Goal: Task Accomplishment & Management: Manage account settings

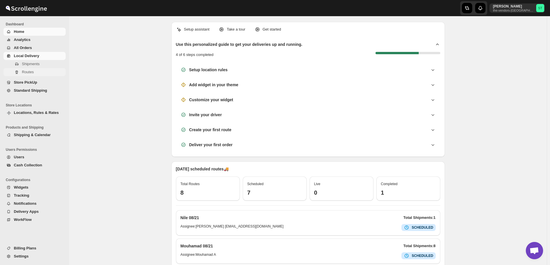
click at [29, 73] on span "Routes" at bounding box center [28, 72] width 12 height 4
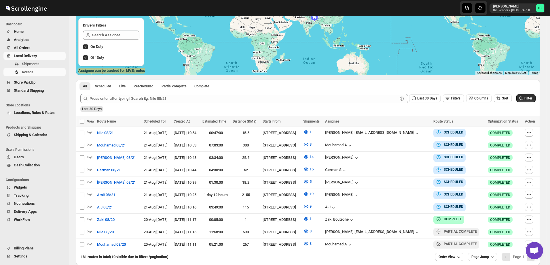
scroll to position [113, 0]
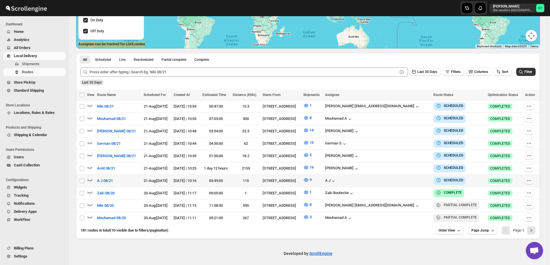
click at [532, 181] on icon "button" at bounding box center [530, 181] width 6 height 6
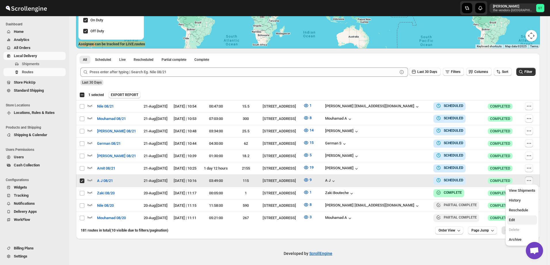
click at [524, 222] on span "Edit" at bounding box center [522, 220] width 27 height 6
checkbox input "false"
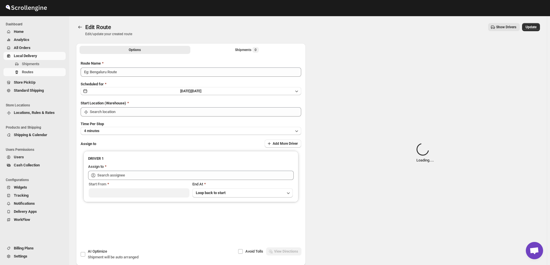
type input "A J 08/21"
type input "[STREET_ADDRESS]"
type input "A J ([EMAIL_ADDRESS][DOMAIN_NAME])"
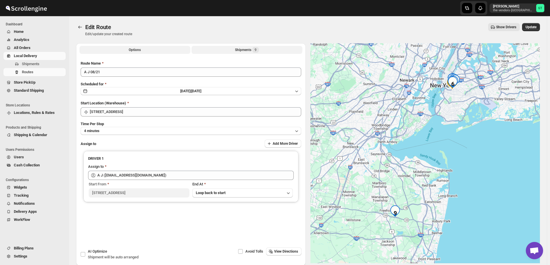
click at [233, 51] on button "Shipments 9" at bounding box center [247, 50] width 111 height 8
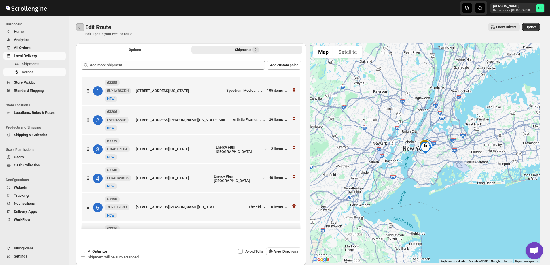
click at [77, 27] on button "Routes" at bounding box center [80, 27] width 8 height 8
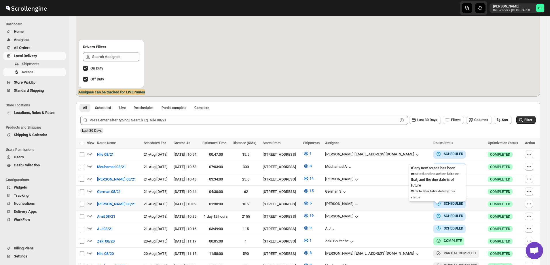
scroll to position [113, 0]
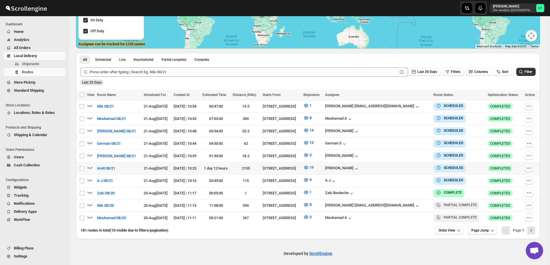
click at [529, 167] on icon "button" at bounding box center [530, 168] width 6 height 6
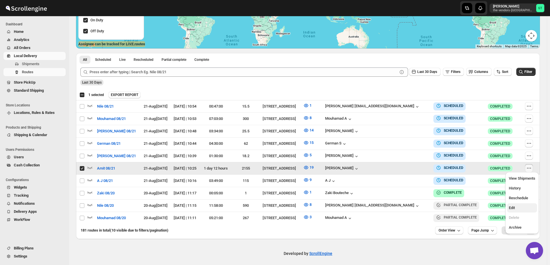
click at [518, 206] on span "Edit" at bounding box center [522, 208] width 27 height 6
checkbox input "false"
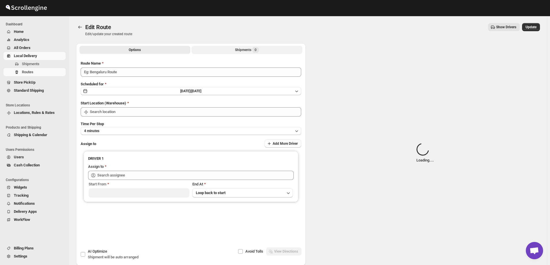
type input "Amit 08/21"
type input "[STREET_ADDRESS]"
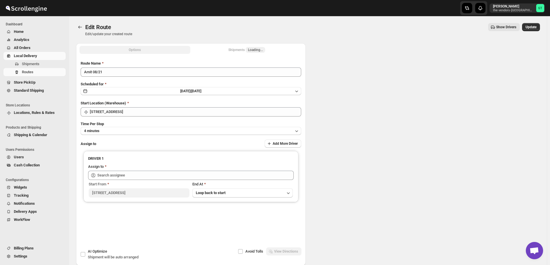
type input "[PERSON_NAME] ([EMAIL_ADDRESS][DOMAIN_NAME])"
click at [232, 49] on div "Shipments Loading..." at bounding box center [247, 50] width 37 height 6
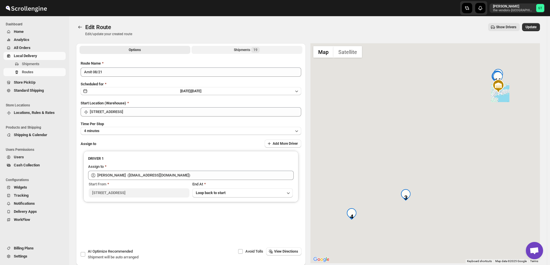
click at [232, 49] on button "Shipments 19" at bounding box center [247, 50] width 111 height 8
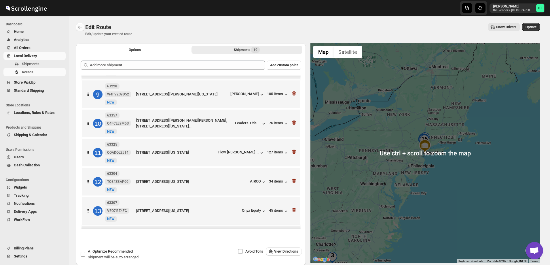
click at [79, 25] on icon "Routes" at bounding box center [80, 27] width 6 height 6
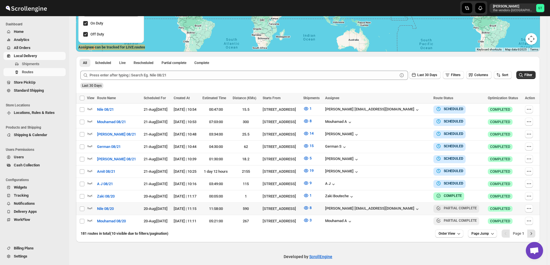
scroll to position [113, 0]
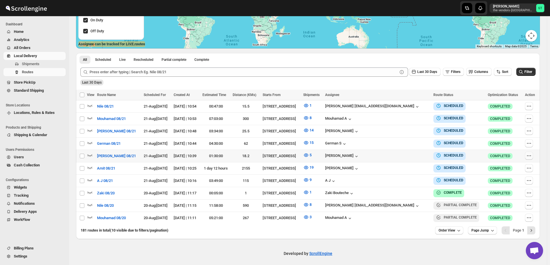
click at [531, 155] on icon "button" at bounding box center [531, 155] width 1 height 1
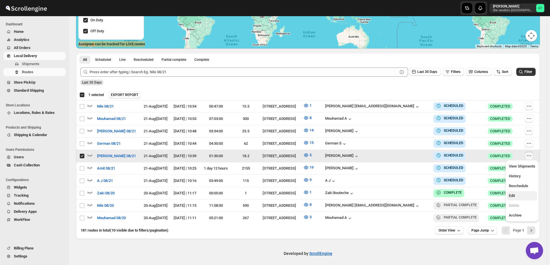
click at [516, 196] on span "Edit" at bounding box center [522, 196] width 27 height 6
checkbox input "false"
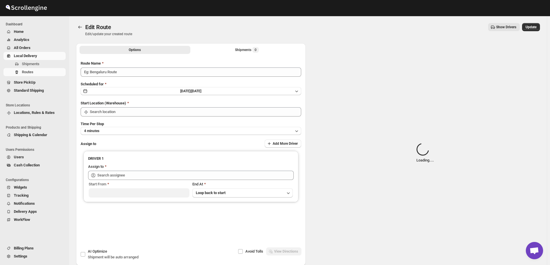
type input "[PERSON_NAME] 08/21"
type input "[STREET_ADDRESS]"
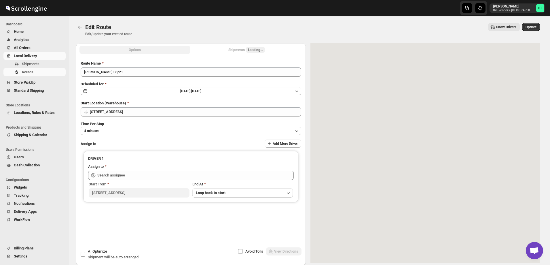
type input "[PERSON_NAME] ([EMAIL_ADDRESS][DOMAIN_NAME])"
click at [231, 48] on button "Shipments 5" at bounding box center [247, 50] width 111 height 8
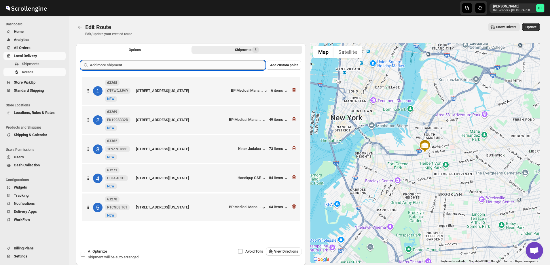
click at [209, 65] on input "text" at bounding box center [178, 65] width 176 height 9
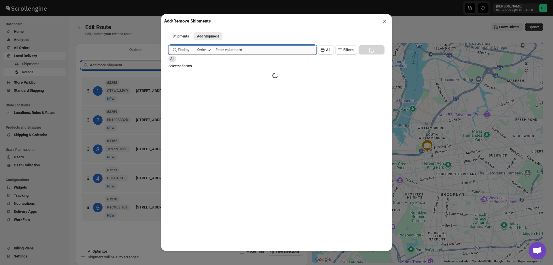
click at [225, 50] on input "text" at bounding box center [266, 49] width 101 height 9
paste input "[PERSON_NAME]"
type input "[PERSON_NAME]"
paste input "63361"
type input "63361"
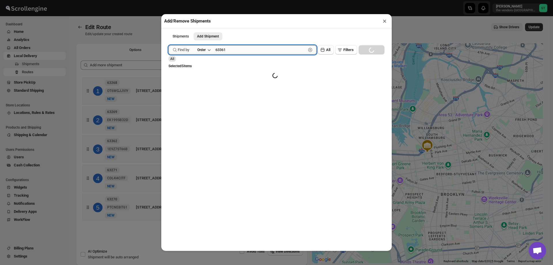
click at [236, 50] on input "63361" at bounding box center [261, 49] width 91 height 9
click at [169, 0] on button "Submit" at bounding box center [177, 3] width 16 height 6
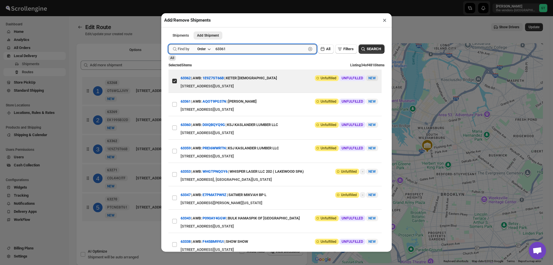
click at [169, 0] on button "Submit" at bounding box center [177, 3] width 16 height 6
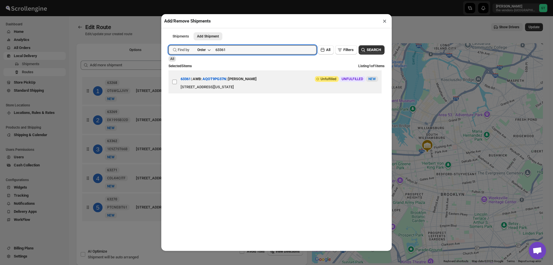
click at [174, 84] on input "View details for 68a69b6efc41024ff29cec97" at bounding box center [174, 82] width 5 height 5
checkbox input "true"
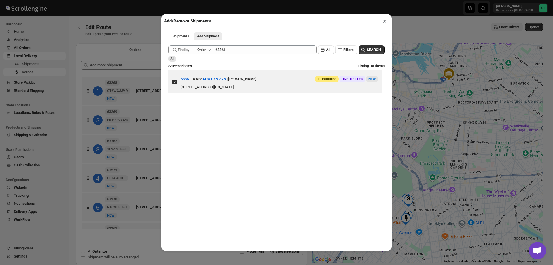
click at [384, 23] on button "×" at bounding box center [385, 21] width 8 height 8
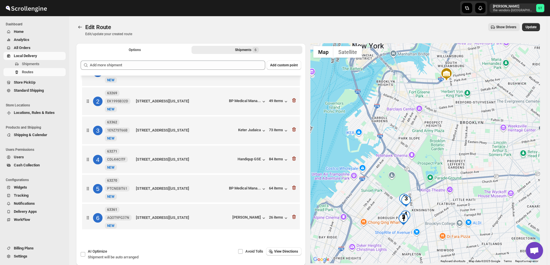
scroll to position [24, 0]
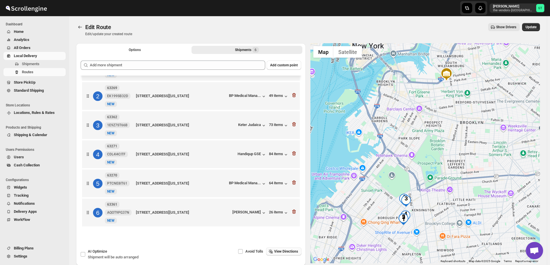
click at [291, 250] on span "View Directions" at bounding box center [286, 251] width 24 height 5
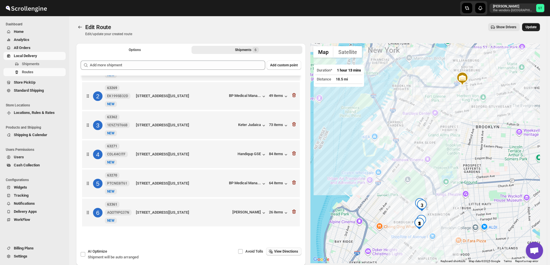
click at [540, 27] on button "Update" at bounding box center [532, 27] width 18 height 8
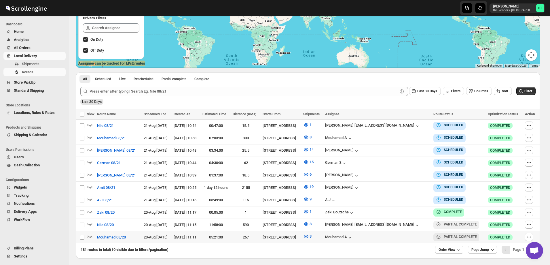
scroll to position [113, 0]
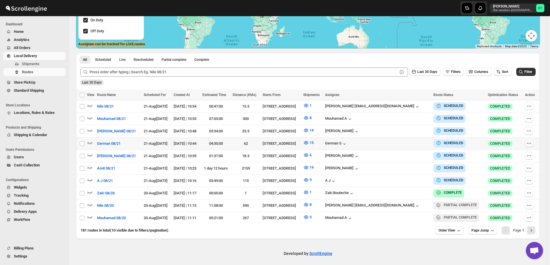
click at [531, 143] on icon "button" at bounding box center [530, 143] width 6 height 6
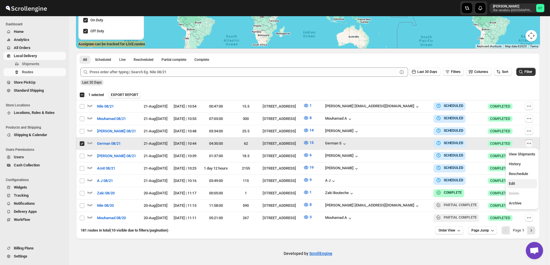
click at [520, 181] on span "Edit" at bounding box center [522, 184] width 27 height 6
checkbox input "false"
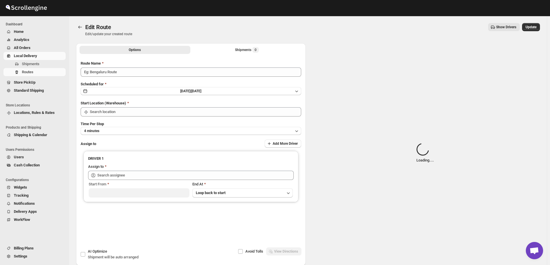
type input "German 08/21"
type input "[STREET_ADDRESS]"
type input "[DEMOGRAPHIC_DATA] S ([EMAIL_ADDRESS][DOMAIN_NAME])"
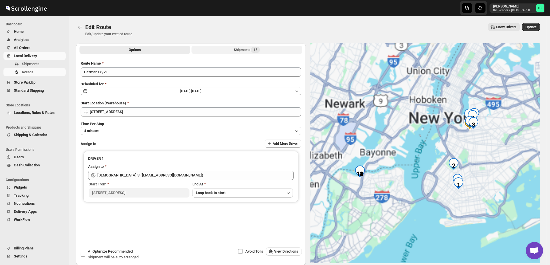
click at [233, 49] on button "Shipments 15" at bounding box center [247, 50] width 111 height 8
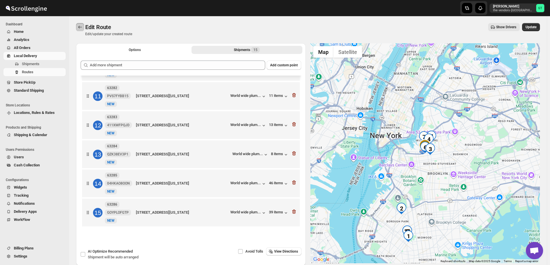
click at [78, 28] on icon "Routes" at bounding box center [80, 27] width 6 height 6
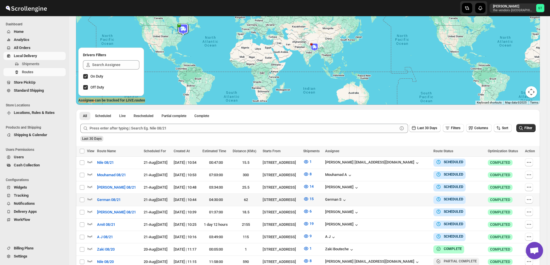
scroll to position [86, 0]
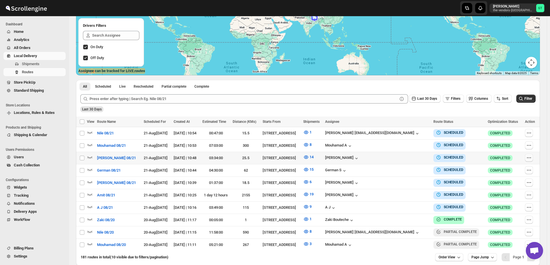
click at [530, 156] on icon "button" at bounding box center [530, 158] width 6 height 6
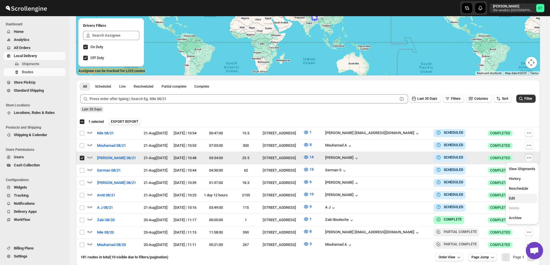
click at [525, 197] on span "Edit" at bounding box center [522, 198] width 27 height 6
checkbox input "false"
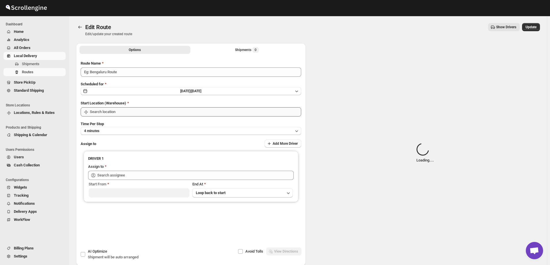
type input "[PERSON_NAME] 08/21"
type input "[STREET_ADDRESS]"
type input "[PERSON_NAME] ([EMAIL_ADDRESS][DOMAIN_NAME])"
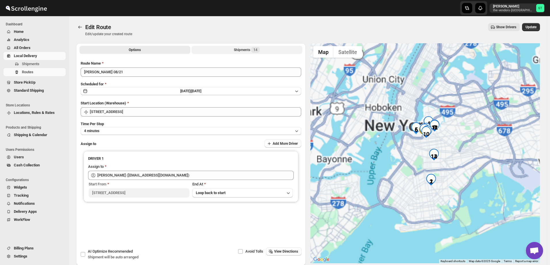
click at [233, 49] on button "Shipments 14" at bounding box center [247, 50] width 111 height 8
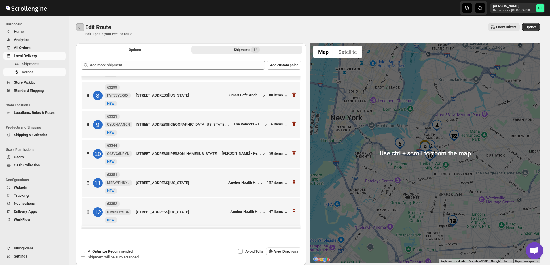
click at [80, 27] on icon "Routes" at bounding box center [80, 27] width 6 height 6
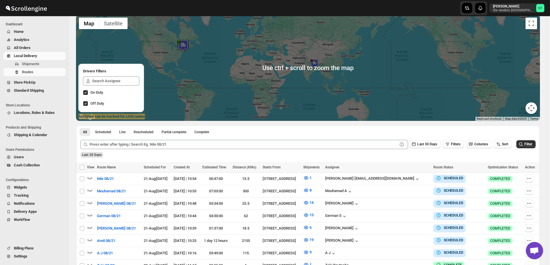
scroll to position [58, 0]
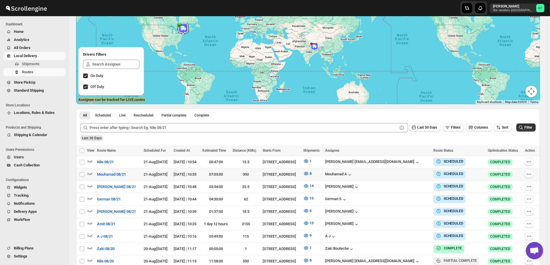
click at [531, 174] on icon "button" at bounding box center [530, 174] width 6 height 6
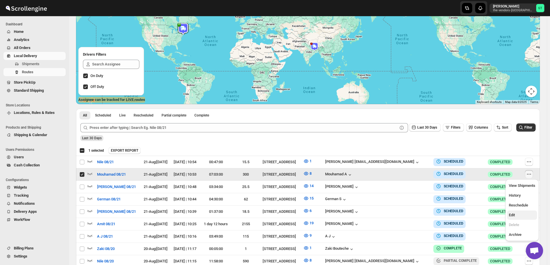
click at [520, 214] on span "Edit" at bounding box center [522, 215] width 27 height 6
checkbox input "false"
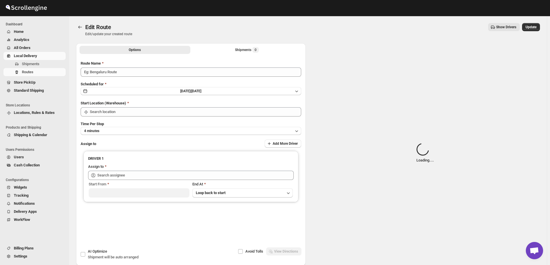
type input "Mouhamad 08/21"
type input "[STREET_ADDRESS]"
type input "Mouhamad A ([EMAIL_ADDRESS][DOMAIN_NAME])"
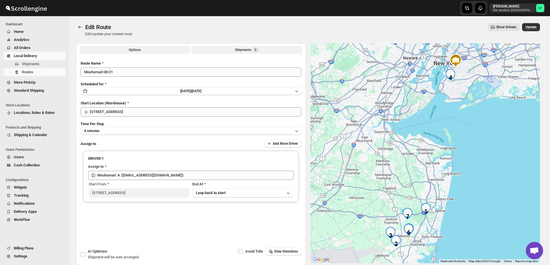
click at [237, 48] on div "Shipments 8" at bounding box center [247, 50] width 24 height 6
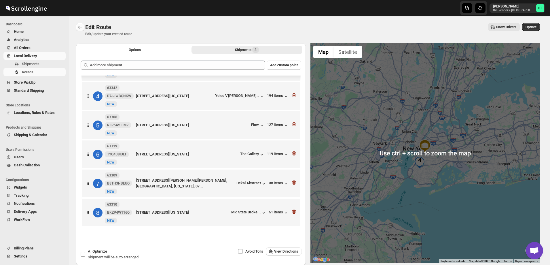
click at [80, 28] on icon "Routes" at bounding box center [80, 27] width 6 height 6
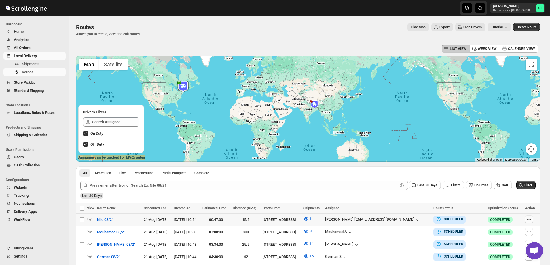
click at [532, 219] on icon "button" at bounding box center [530, 219] width 6 height 6
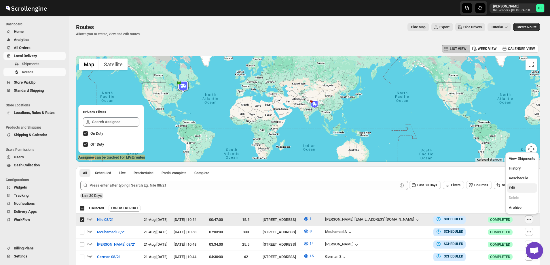
click at [517, 187] on span "Edit" at bounding box center [522, 188] width 27 height 6
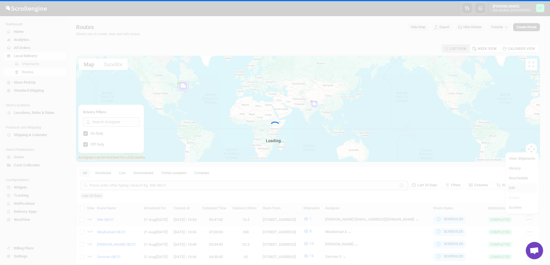
checkbox input "false"
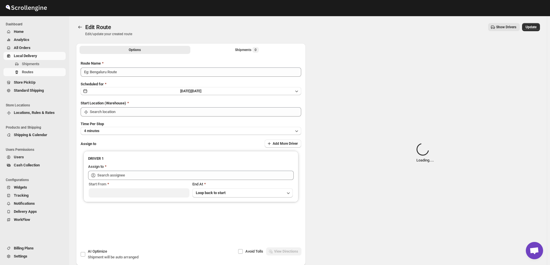
type input "Nile 08/21"
type input "[STREET_ADDRESS]"
type input "[PERSON_NAME] [EMAIL_ADDRESS][DOMAIN_NAME] ([EMAIL_ADDRESS][DOMAIN_NAME])"
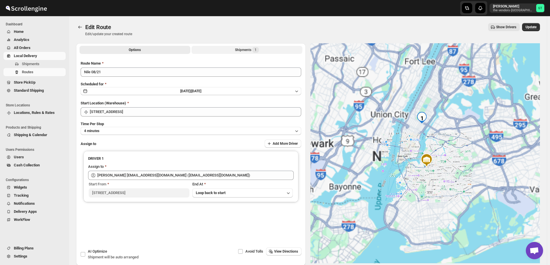
click at [235, 49] on button "Shipments 1" at bounding box center [247, 50] width 111 height 8
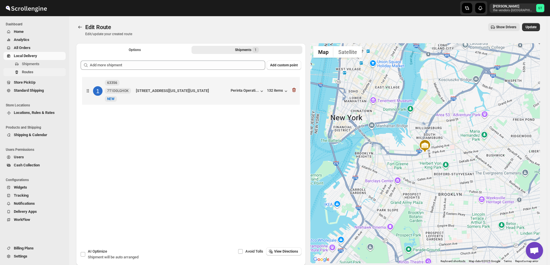
click at [28, 72] on span "Routes" at bounding box center [28, 72] width 12 height 4
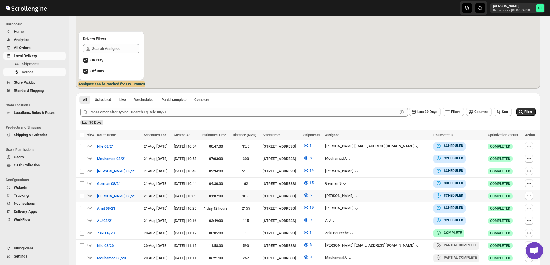
scroll to position [113, 0]
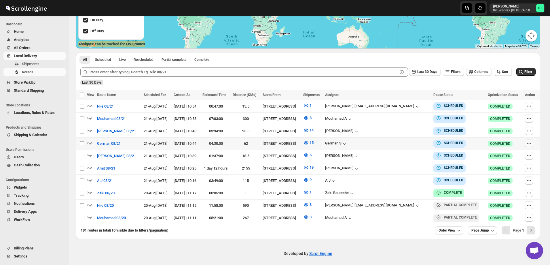
click at [531, 143] on icon "button" at bounding box center [530, 143] width 6 height 6
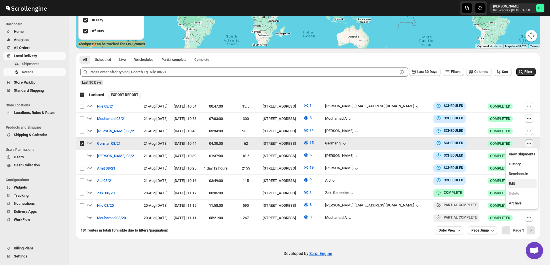
click at [518, 186] on span "Edit" at bounding box center [522, 184] width 27 height 6
checkbox input "false"
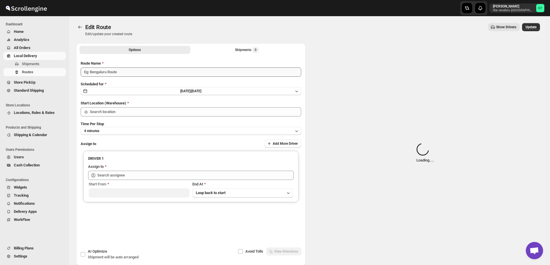
type input "German 08/21"
type input "[STREET_ADDRESS]"
type input "[DEMOGRAPHIC_DATA] S ([EMAIL_ADDRESS][DOMAIN_NAME])"
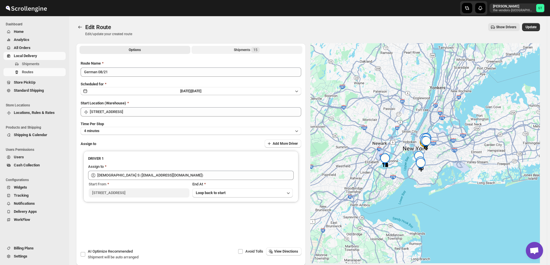
click at [236, 49] on div "Shipments 15" at bounding box center [247, 50] width 26 height 6
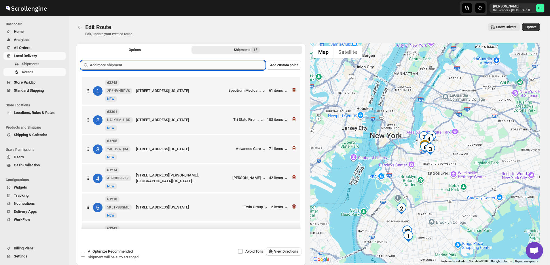
click at [124, 66] on input "text" at bounding box center [178, 65] width 176 height 9
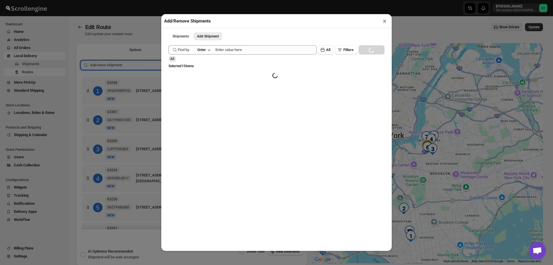
paste input "text"
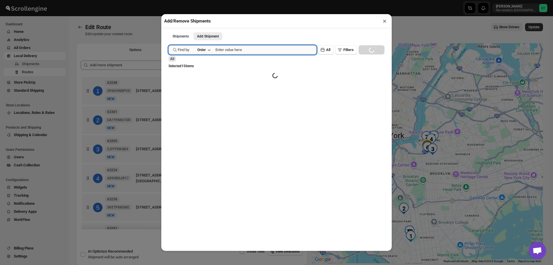
click at [244, 48] on input "text" at bounding box center [266, 49] width 101 height 9
paste input "63342"
type input "63342"
click at [169, 0] on button "Submit" at bounding box center [177, 3] width 16 height 6
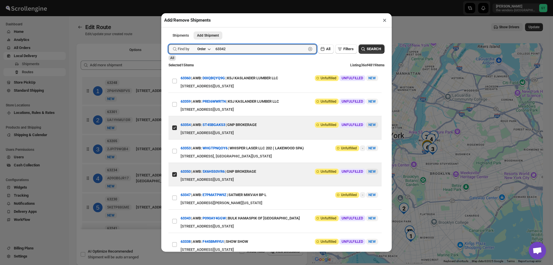
click at [169, 0] on button "Submit" at bounding box center [177, 3] width 16 height 6
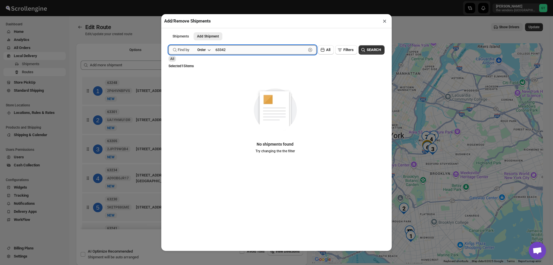
click at [242, 51] on input "63342" at bounding box center [261, 49] width 91 height 9
click at [169, 0] on button "Submit" at bounding box center [177, 3] width 16 height 6
click at [384, 21] on button "×" at bounding box center [385, 21] width 8 height 8
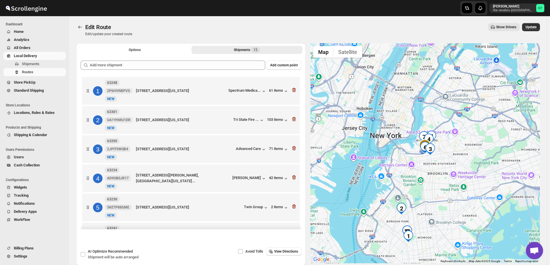
click at [24, 46] on span "All Orders" at bounding box center [22, 48] width 17 height 4
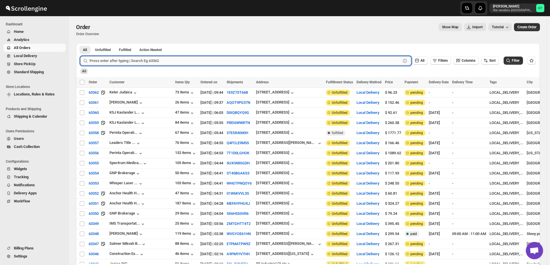
click at [152, 61] on input "text" at bounding box center [246, 60] width 312 height 9
paste input "63342"
type input "63342"
click at [80, 43] on button "Submit" at bounding box center [88, 46] width 16 height 6
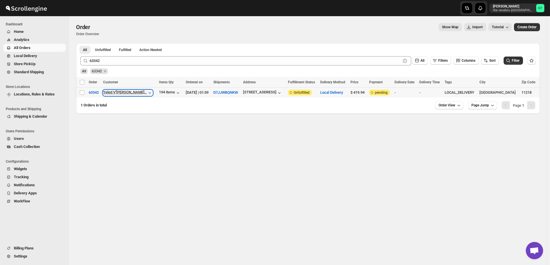
click at [147, 93] on icon "button" at bounding box center [150, 93] width 6 height 6
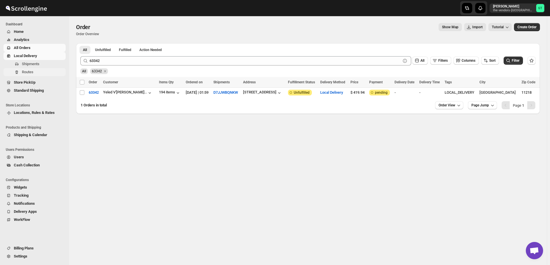
click at [27, 71] on span "Routes" at bounding box center [28, 72] width 12 height 4
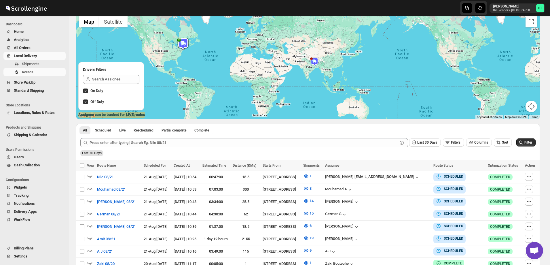
scroll to position [58, 0]
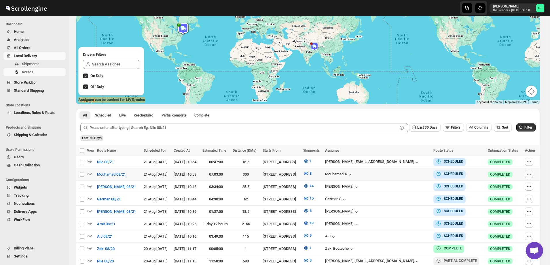
click at [529, 172] on icon "button" at bounding box center [530, 174] width 6 height 6
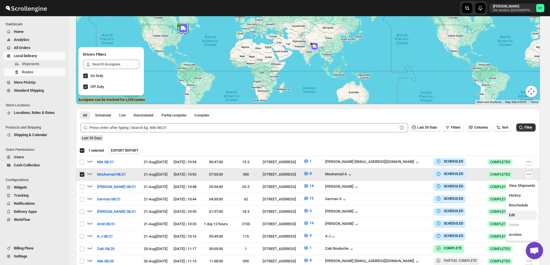
click at [519, 218] on span "Edit" at bounding box center [522, 215] width 27 height 6
checkbox input "false"
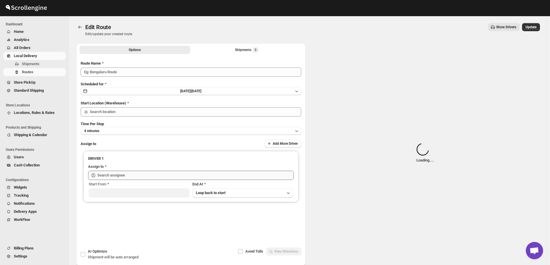
type input "Mouhamad 08/21"
type input "[STREET_ADDRESS]"
type input "Mouhamad A ([EMAIL_ADDRESS][DOMAIN_NAME])"
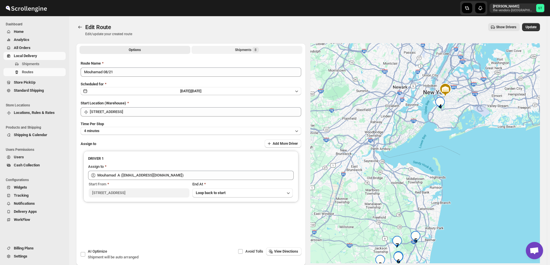
click at [233, 51] on button "Shipments 8" at bounding box center [247, 50] width 111 height 8
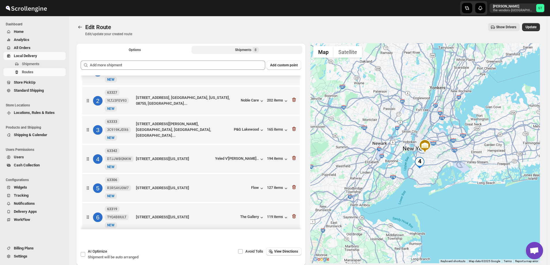
scroll to position [29, 0]
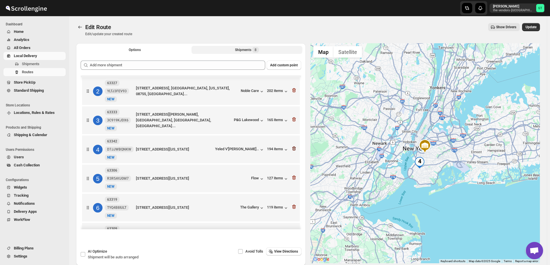
click at [293, 149] on icon "button" at bounding box center [294, 149] width 6 height 6
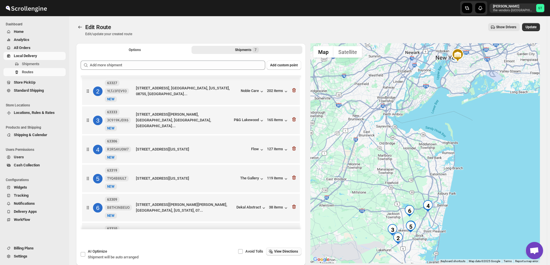
click at [293, 252] on span "View Directions" at bounding box center [286, 251] width 24 height 5
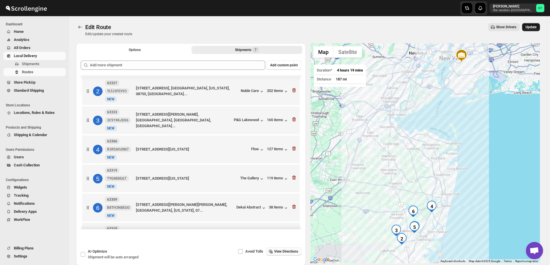
click at [534, 26] on span "Update" at bounding box center [531, 27] width 11 height 5
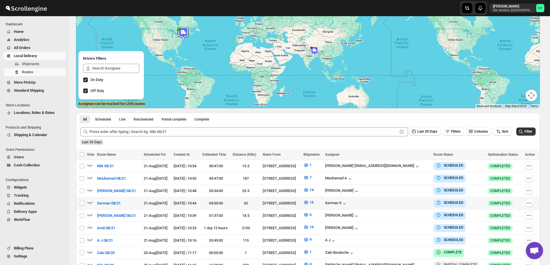
scroll to position [58, 0]
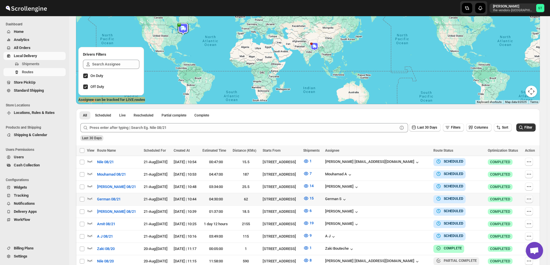
click at [530, 199] on icon "button" at bounding box center [530, 199] width 6 height 6
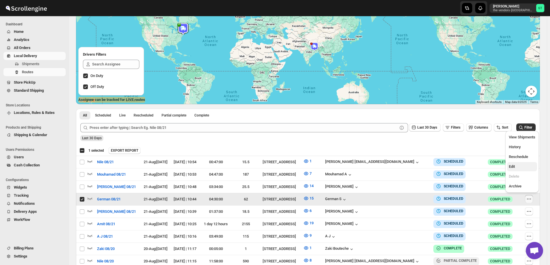
click at [518, 166] on span "Edit" at bounding box center [522, 167] width 27 height 6
checkbox input "false"
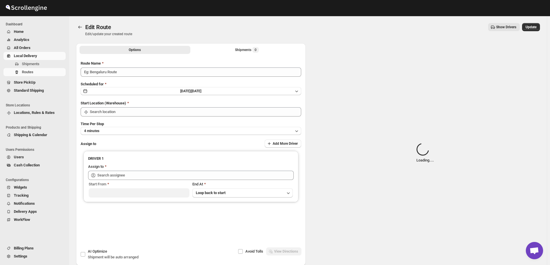
type input "German 08/21"
type input "[STREET_ADDRESS]"
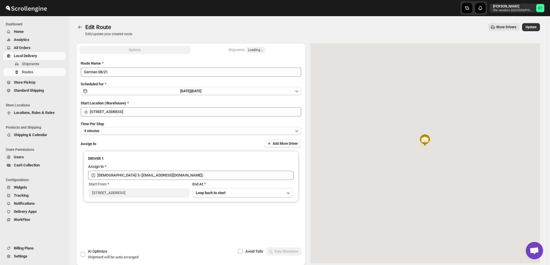
type input "[DEMOGRAPHIC_DATA] S ([EMAIL_ADDRESS][DOMAIN_NAME])"
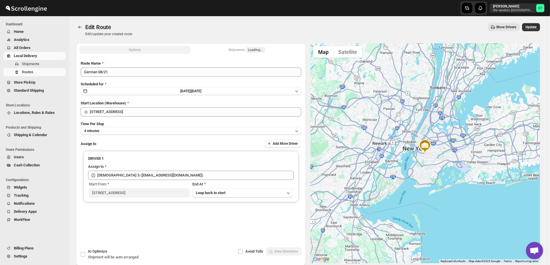
click at [228, 48] on button "Shipments Loading..." at bounding box center [247, 50] width 111 height 8
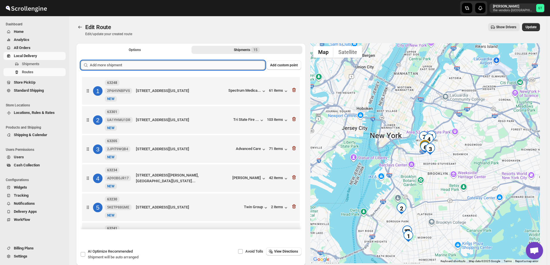
click at [210, 65] on input "text" at bounding box center [178, 65] width 176 height 9
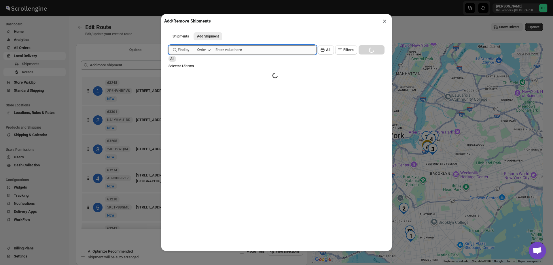
click at [230, 51] on input "text" at bounding box center [266, 49] width 101 height 9
paste input "63342"
type input "63342"
click at [169, 0] on button "Submit" at bounding box center [177, 3] width 16 height 6
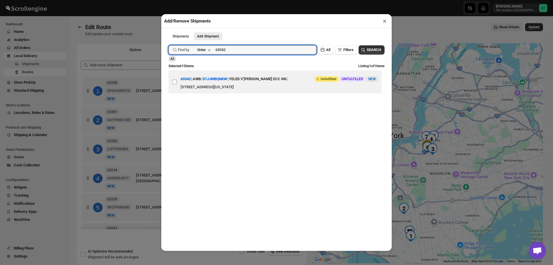
click at [172, 82] on input "View details for 68a6301ffc41024ff29cdf60" at bounding box center [174, 82] width 5 height 5
checkbox input "true"
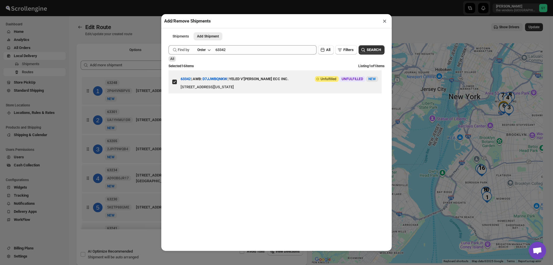
click at [383, 21] on button "×" at bounding box center [385, 21] width 8 height 8
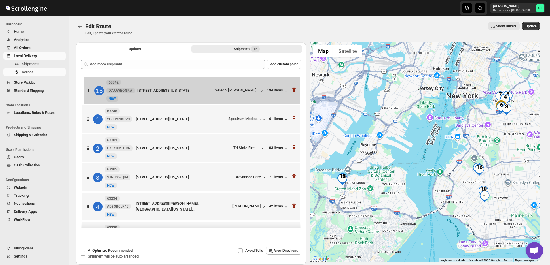
drag, startPoint x: 89, startPoint y: 212, endPoint x: 93, endPoint y: 89, distance: 123.7
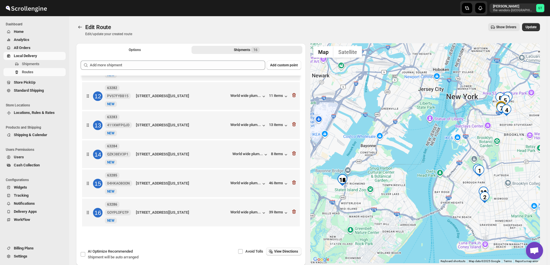
click at [283, 250] on span "View Directions" at bounding box center [286, 251] width 24 height 5
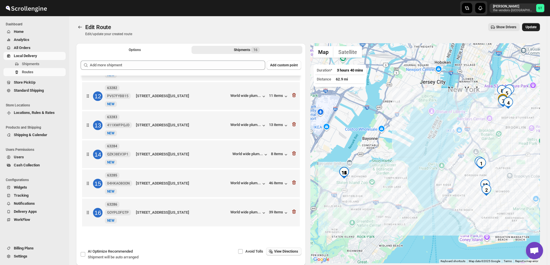
click at [535, 28] on span "Update" at bounding box center [531, 27] width 11 height 5
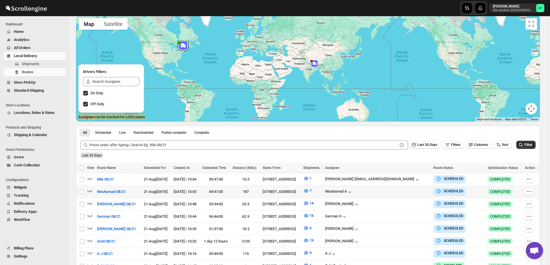
scroll to position [58, 0]
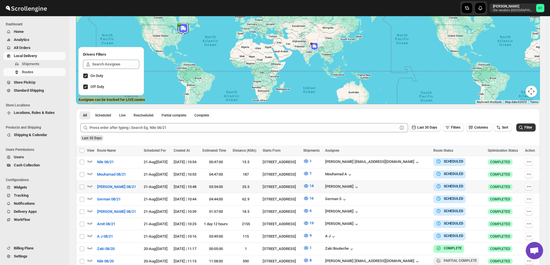
click at [532, 185] on icon "button" at bounding box center [530, 187] width 6 height 6
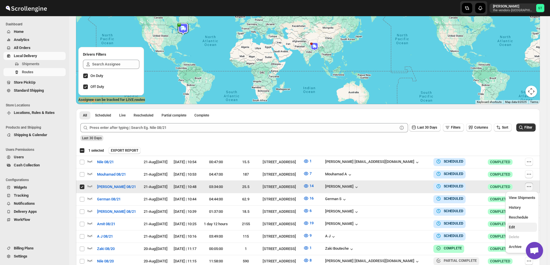
click at [521, 226] on span "Edit" at bounding box center [522, 227] width 27 height 6
checkbox input "false"
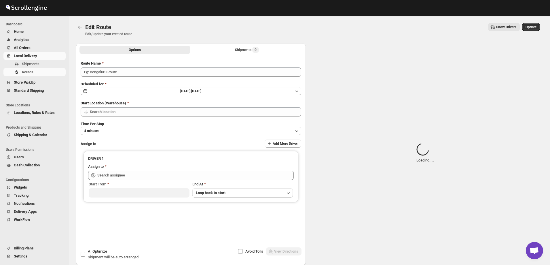
type input "[PERSON_NAME] 08/21"
type input "[STREET_ADDRESS]"
type input "[PERSON_NAME] ([EMAIL_ADDRESS][DOMAIN_NAME])"
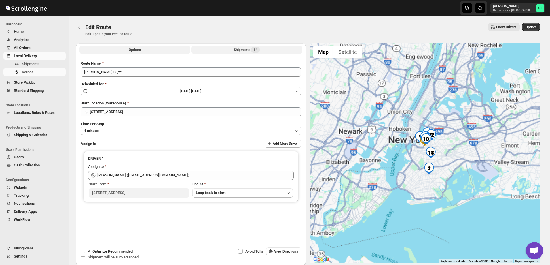
click at [235, 49] on div "Shipments 14" at bounding box center [247, 50] width 26 height 6
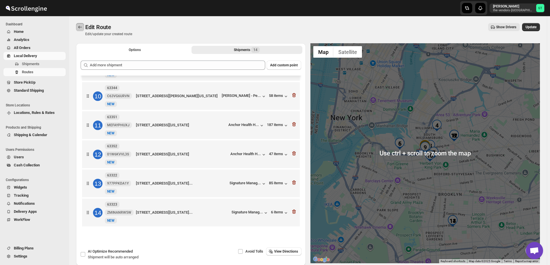
click at [80, 26] on icon "Routes" at bounding box center [80, 27] width 4 height 3
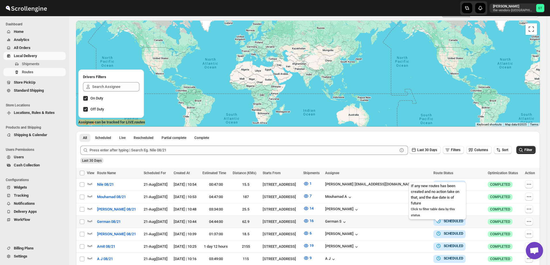
scroll to position [58, 0]
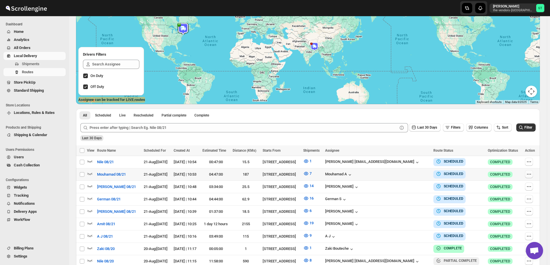
click at [530, 174] on icon "button" at bounding box center [530, 174] width 6 height 6
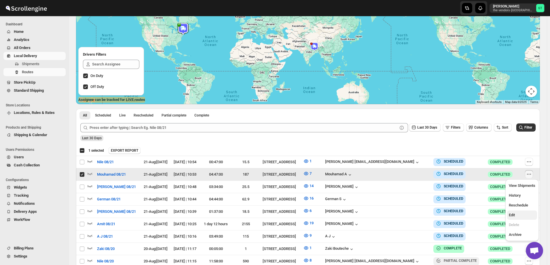
click at [520, 215] on span "Edit" at bounding box center [522, 215] width 27 height 6
checkbox input "false"
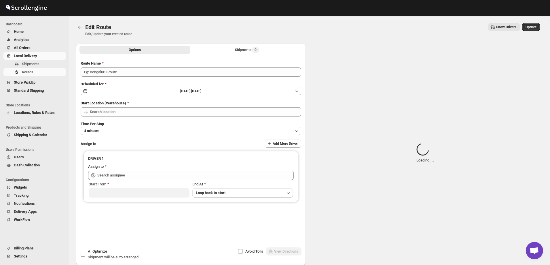
type input "Mouhamad 08/21"
type input "[STREET_ADDRESS]"
type input "Mouhamad A ([EMAIL_ADDRESS][DOMAIN_NAME])"
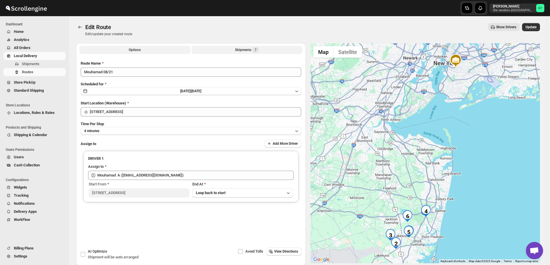
click at [231, 48] on button "Shipments 7" at bounding box center [247, 50] width 111 height 8
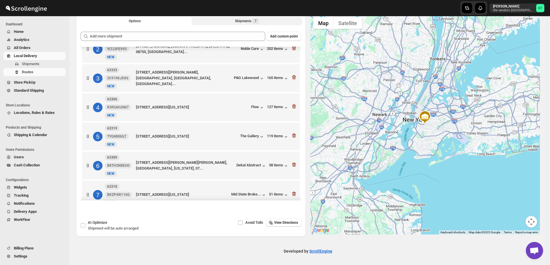
scroll to position [53, 0]
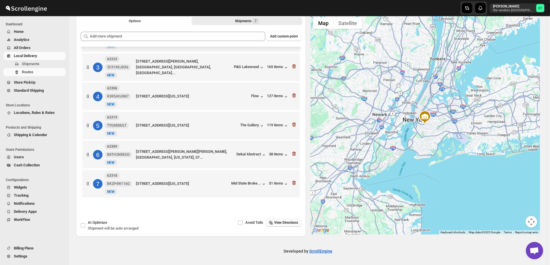
click at [280, 219] on button "View Directions" at bounding box center [283, 222] width 35 height 8
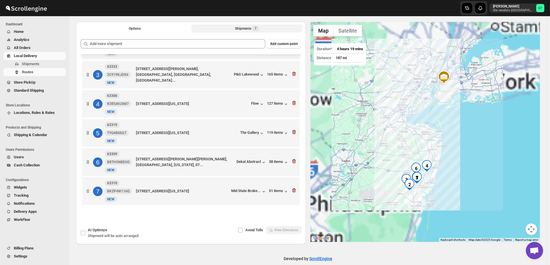
scroll to position [0, 0]
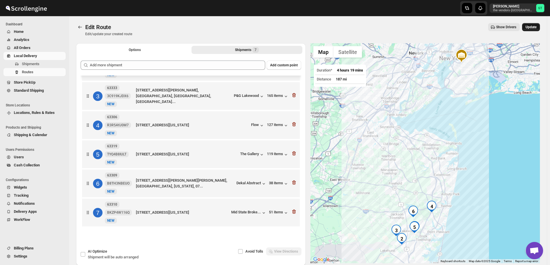
click at [537, 26] on span "Update" at bounding box center [531, 27] width 11 height 5
